Goal: Task Accomplishment & Management: Manage account settings

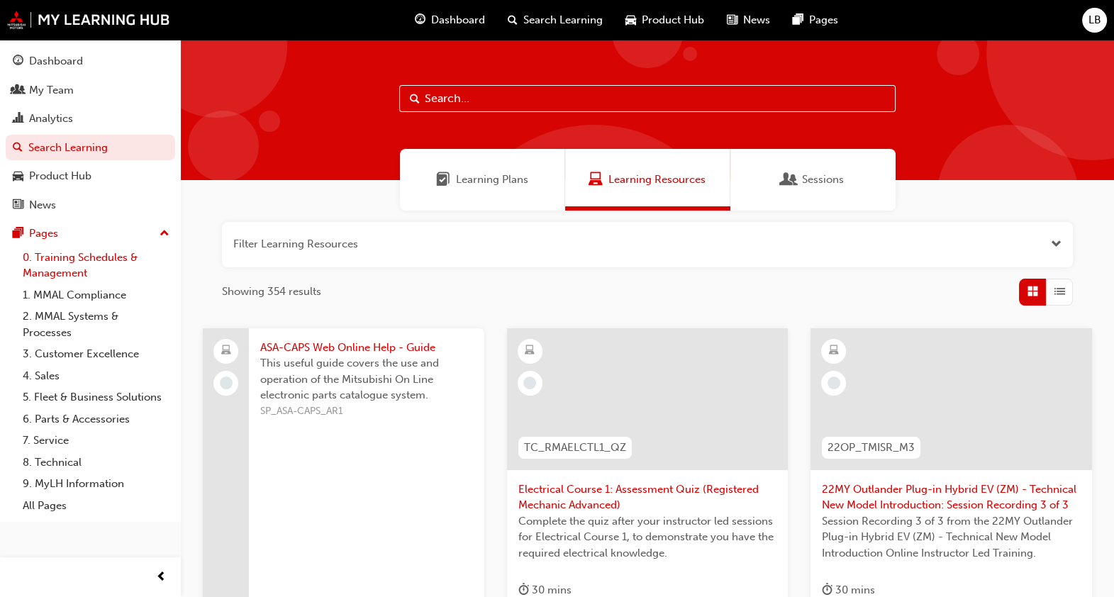
click at [47, 266] on link "0. Training Schedules & Management" at bounding box center [96, 266] width 158 height 38
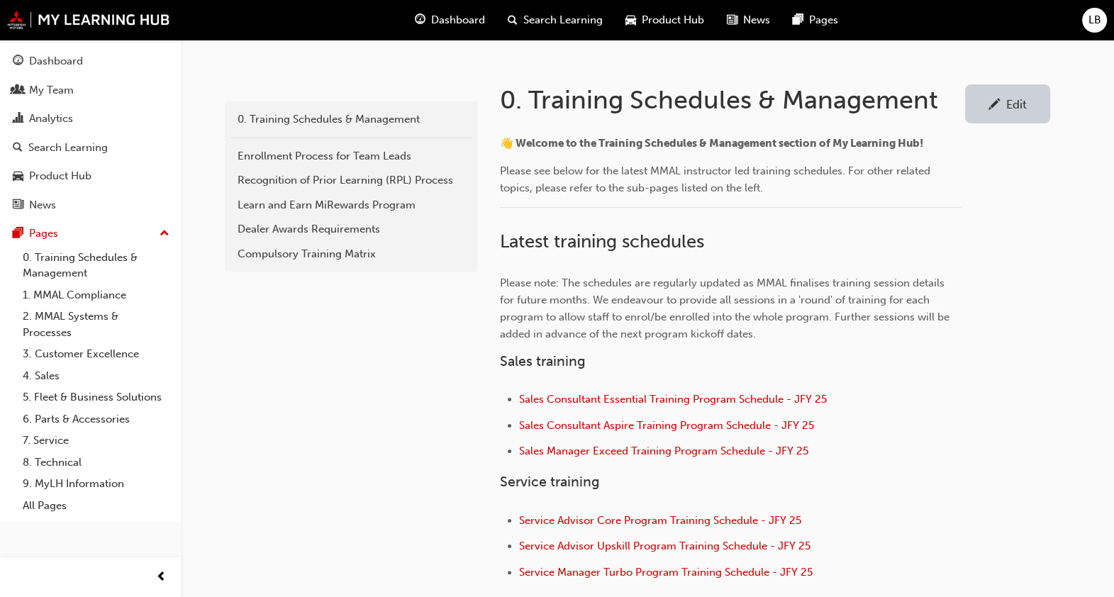
scroll to position [290, 0]
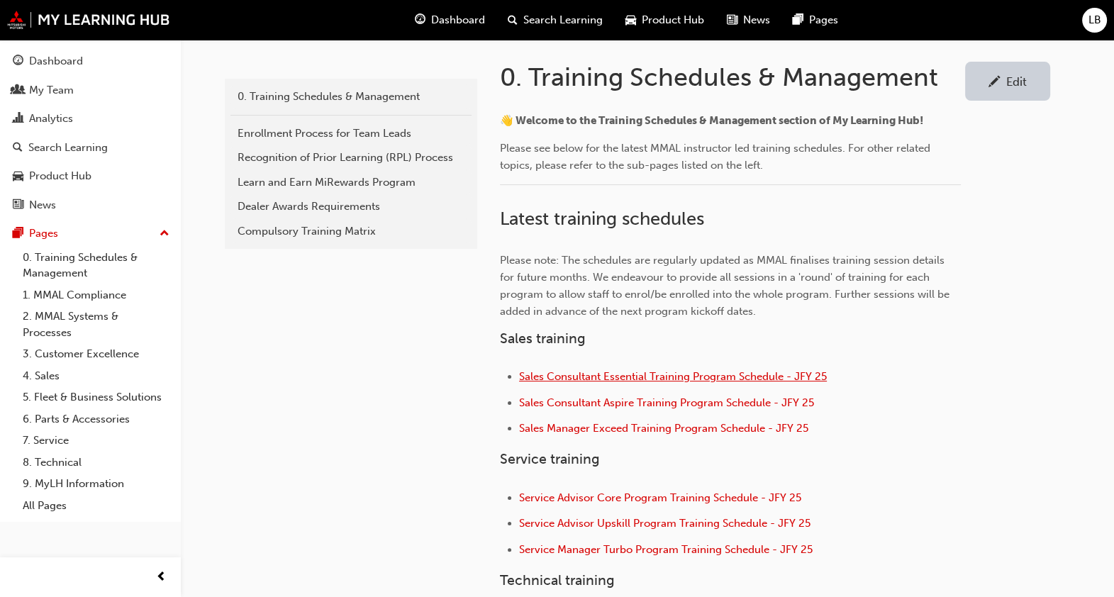
click at [622, 373] on span "Sales Consultant Essential Training Program Schedule - JFY 25" at bounding box center [673, 376] width 308 height 13
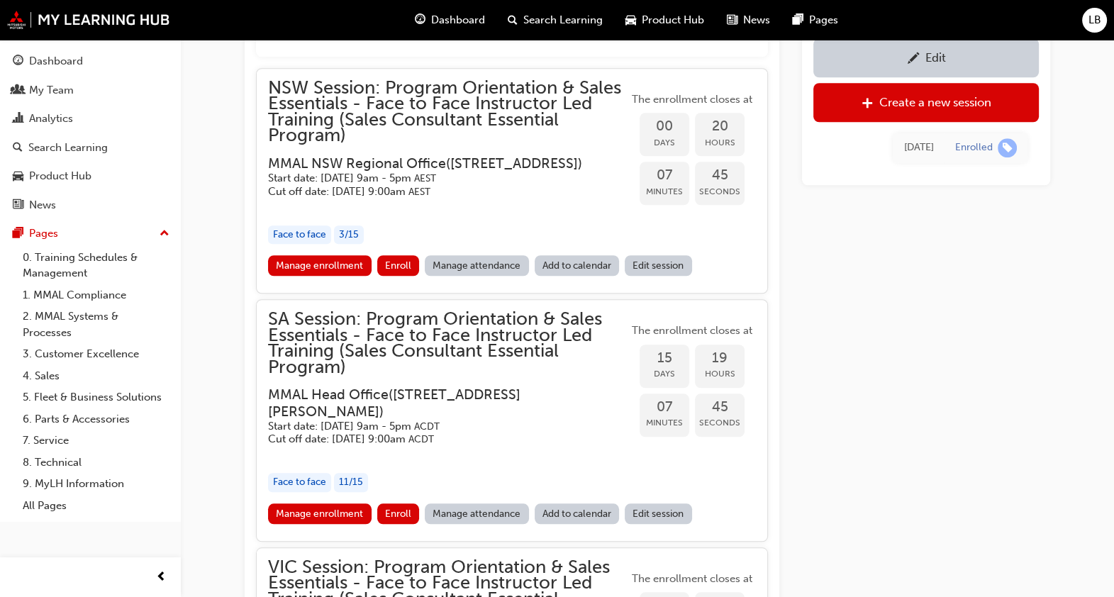
scroll to position [1502, 0]
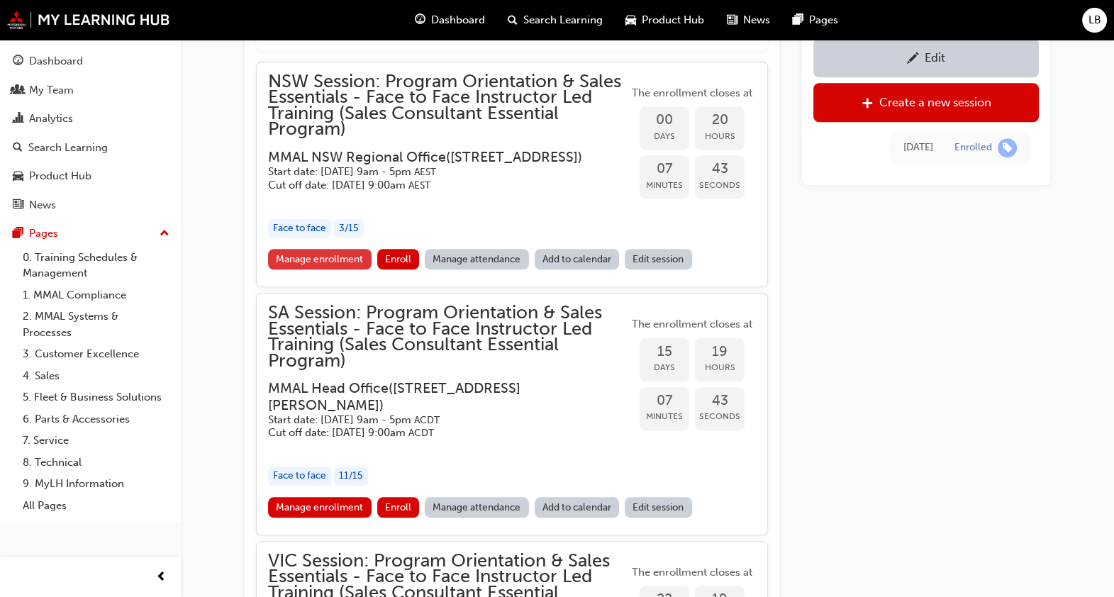
click at [316, 269] on link "Manage enrollment" at bounding box center [319, 259] width 103 height 21
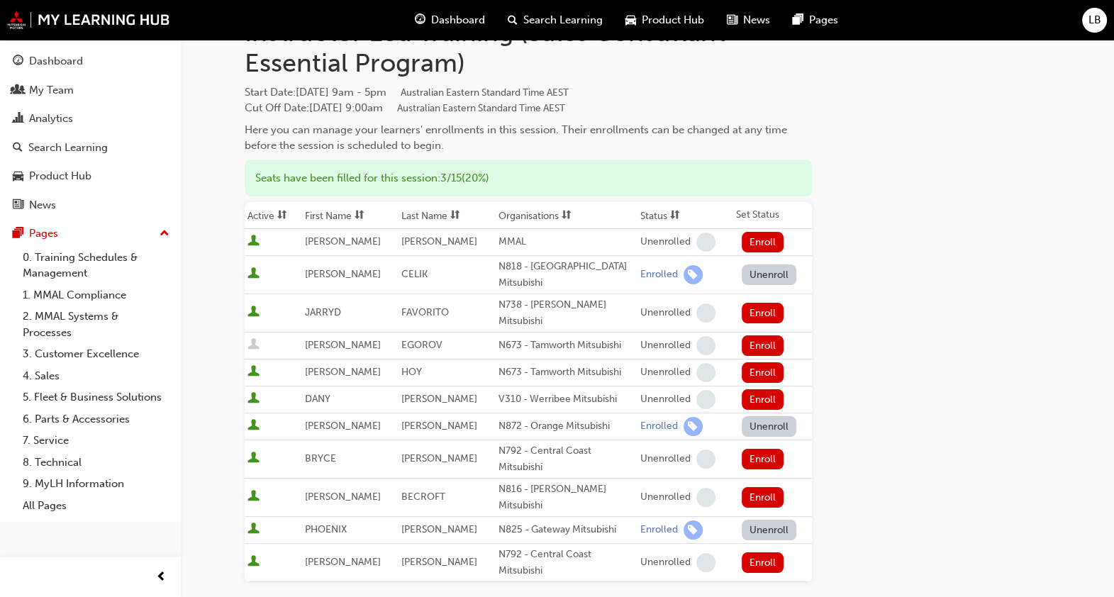
scroll to position [169, 0]
